Goal: Communication & Community: Answer question/provide support

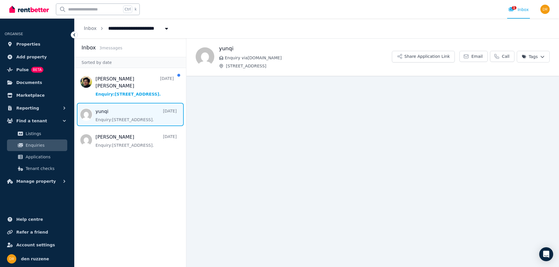
click at [144, 108] on span "Message list" at bounding box center [130, 114] width 111 height 23
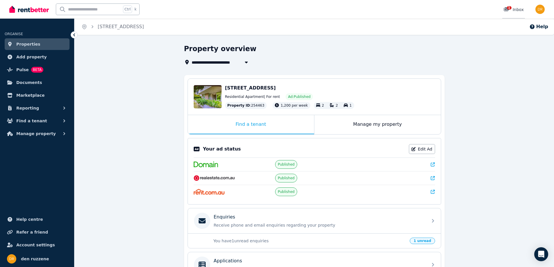
click at [511, 8] on span "1" at bounding box center [509, 7] width 5 height 3
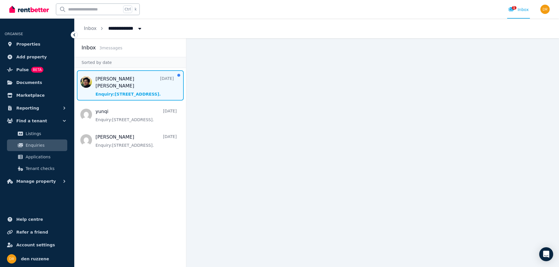
click at [134, 84] on span "Message list" at bounding box center [130, 85] width 111 height 30
